Goal: Information Seeking & Learning: Find specific page/section

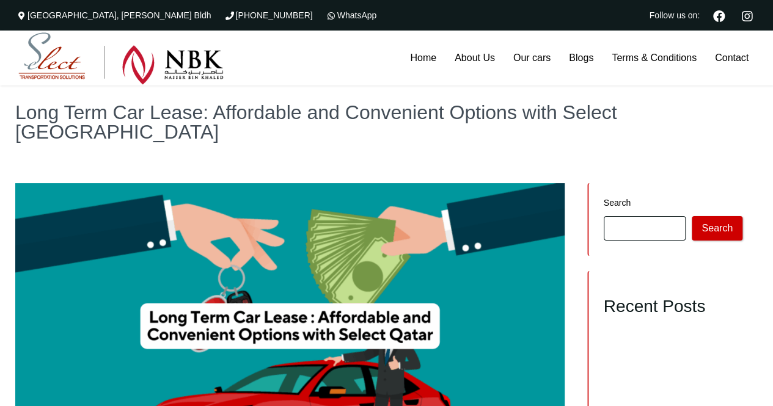
scroll to position [2298, 0]
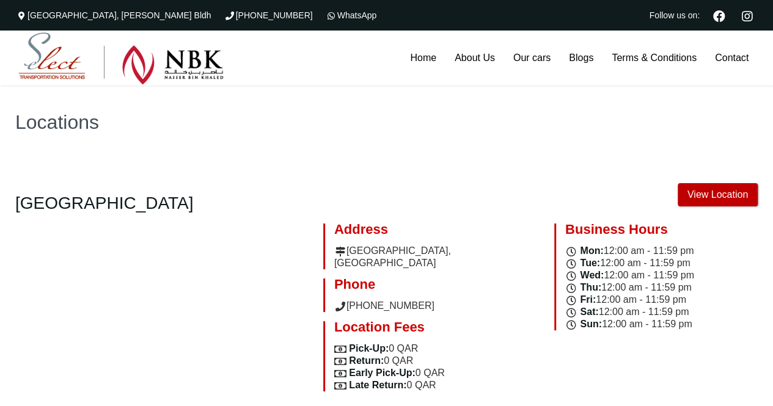
click at [716, 189] on link "View Location" at bounding box center [718, 194] width 80 height 23
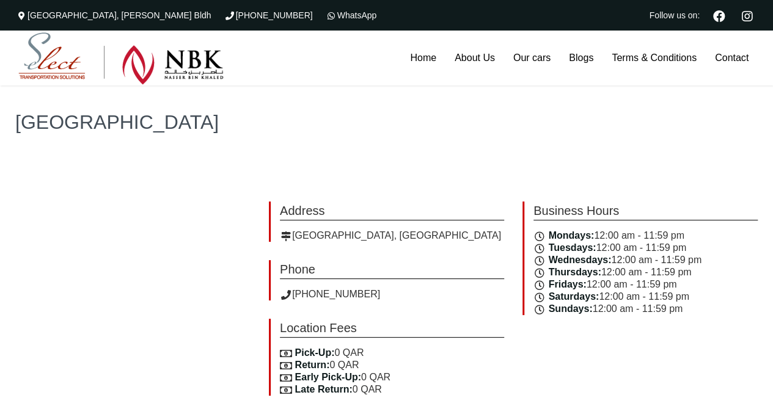
scroll to position [416, 0]
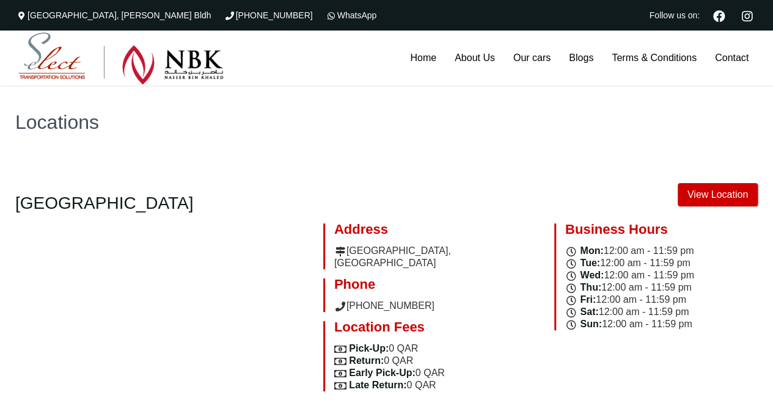
click at [171, 298] on div at bounding box center [164, 319] width 317 height 190
click at [699, 190] on link "View Location" at bounding box center [718, 194] width 80 height 23
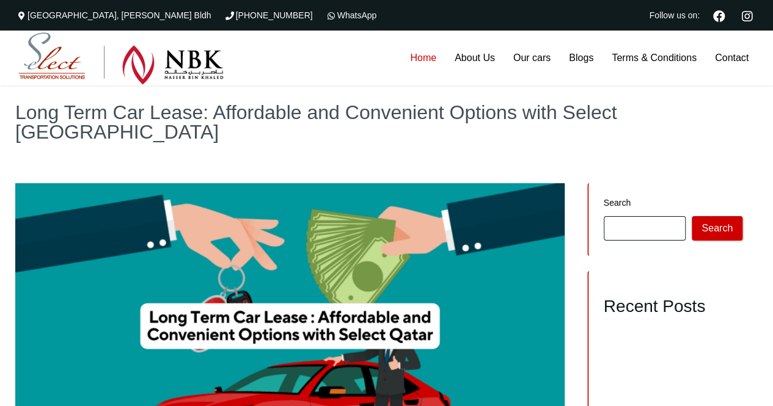
click at [443, 53] on link "Home" at bounding box center [423, 58] width 45 height 55
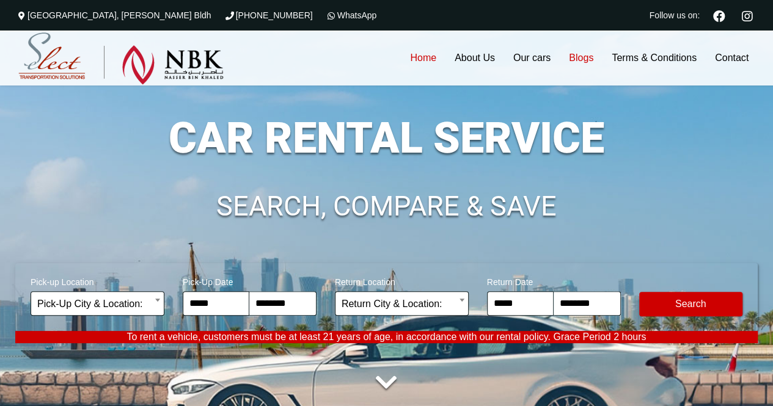
click at [581, 61] on link "Blogs" at bounding box center [581, 58] width 43 height 55
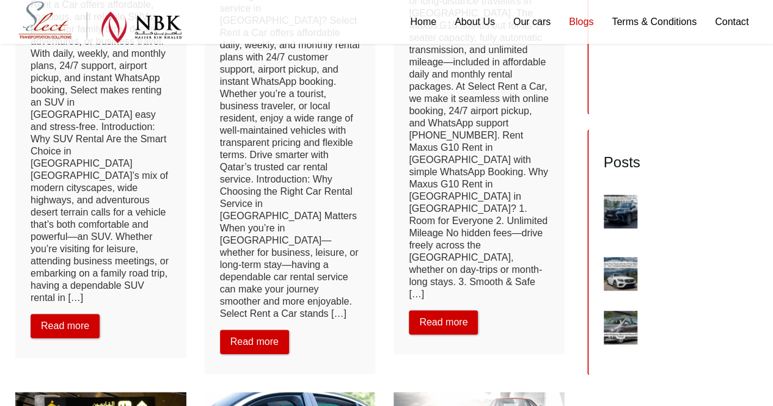
scroll to position [405, 0]
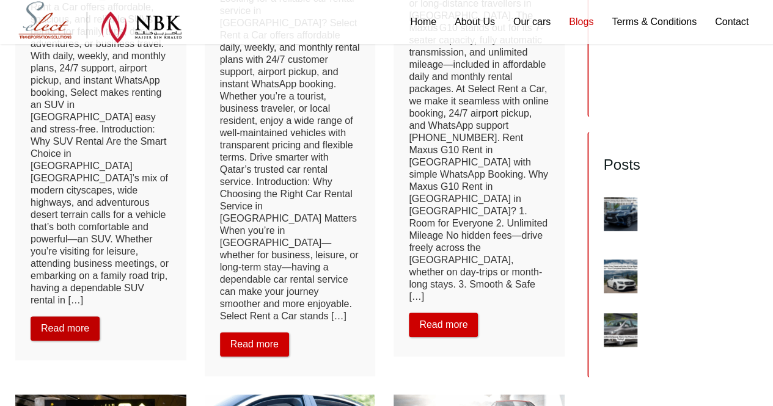
click at [85, 317] on link "Read more" at bounding box center [65, 329] width 69 height 24
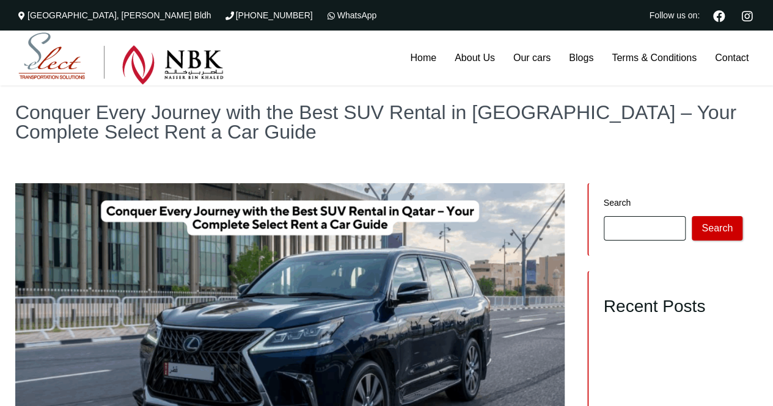
click at [675, 149] on div "Conquer Every Journey with the Best SUV Rental in [GEOGRAPHIC_DATA] – Your Comp…" at bounding box center [386, 122] width 773 height 73
